Goal: Information Seeking & Learning: Learn about a topic

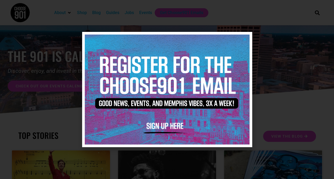
click at [246, 39] on icon "Close" at bounding box center [245, 39] width 4 height 4
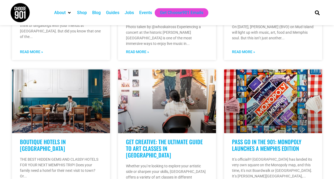
scroll to position [220, 0]
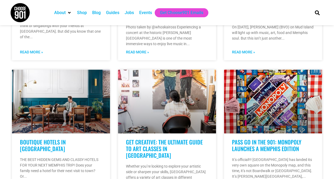
click at [114, 12] on div "Guides" at bounding box center [112, 13] width 13 height 6
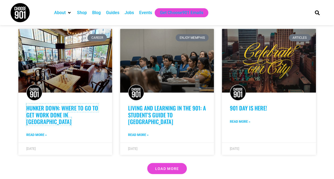
scroll to position [414, 0]
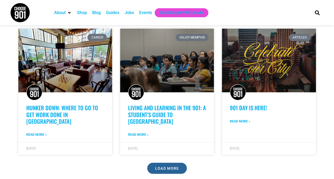
click at [160, 167] on span "Load More" at bounding box center [167, 169] width 24 height 4
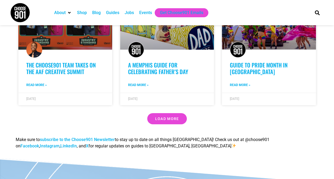
scroll to position [856, 0]
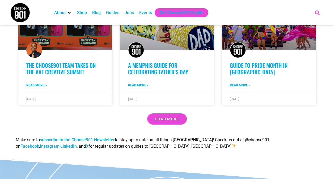
click at [318, 11] on icon "Search" at bounding box center [317, 12] width 9 height 9
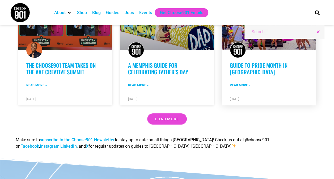
click at [260, 61] on link "Guide to Pride Month in Memphis" at bounding box center [259, 68] width 58 height 15
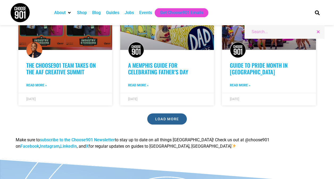
click at [181, 114] on link "Load More" at bounding box center [167, 119] width 40 height 11
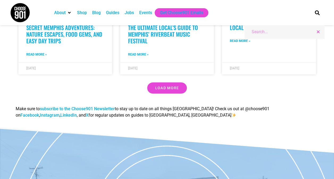
scroll to position [1190, 0]
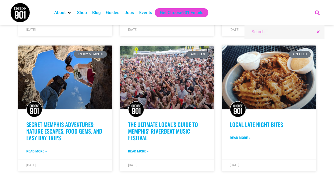
click at [318, 16] on icon "Search" at bounding box center [317, 12] width 9 height 9
type input "black owned"
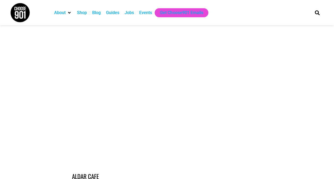
scroll to position [222, 0]
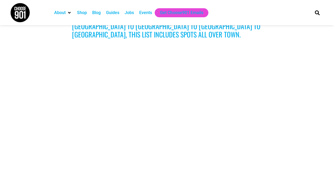
scroll to position [204, 0]
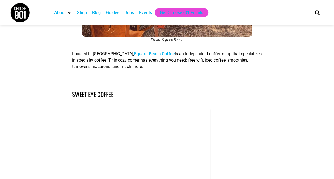
scroll to position [4098, 0]
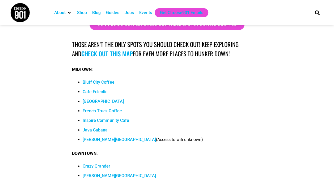
scroll to position [5008, 0]
click at [99, 118] on link "Inspire Community Cafe" at bounding box center [106, 120] width 46 height 5
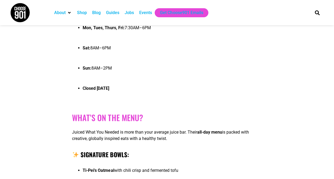
scroll to position [596, 0]
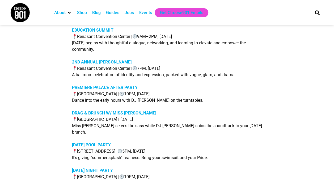
scroll to position [849, 0]
click at [94, 60] on strong "2ND ANNUAL [PERSON_NAME]" at bounding box center [101, 62] width 59 height 5
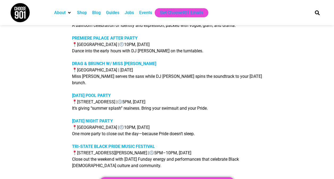
scroll to position [899, 0]
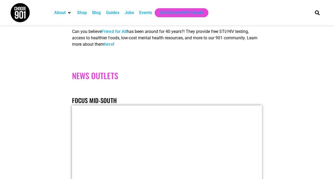
scroll to position [2741, 0]
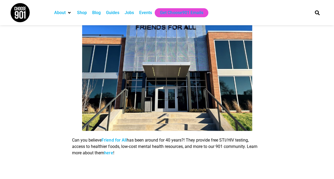
click at [123, 138] on link "Friend for All" at bounding box center [114, 140] width 25 height 5
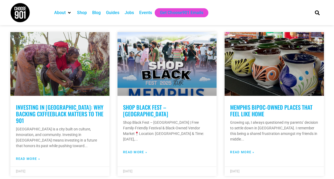
scroll to position [712, 0]
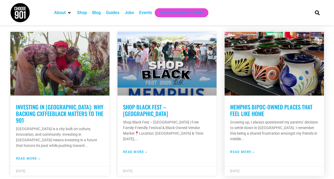
click at [239, 150] on link "Read More »" at bounding box center [242, 152] width 24 height 5
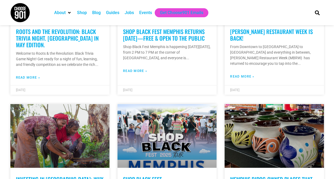
scroll to position [612, 0]
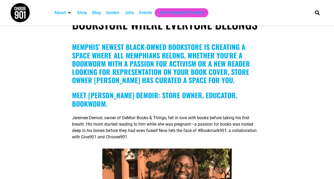
scroll to position [156, 0]
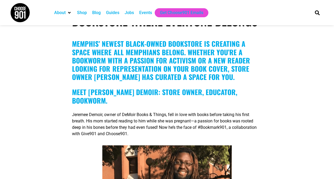
drag, startPoint x: 41, startPoint y: 136, endPoint x: 10, endPoint y: 134, distance: 31.5
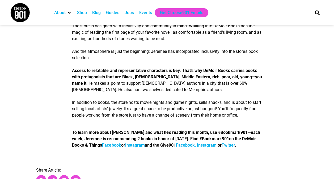
scroll to position [787, 0]
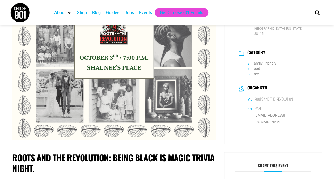
scroll to position [148, 0]
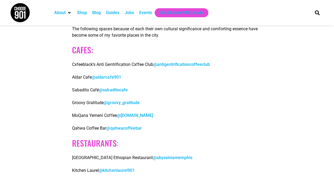
scroll to position [362, 0]
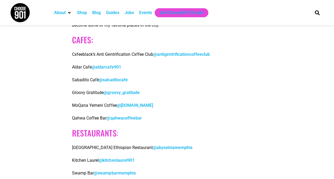
scroll to position [371, 0]
click at [127, 92] on link "@groovy_gratitude" at bounding box center [122, 92] width 36 height 5
